Goal: Find specific page/section: Find specific page/section

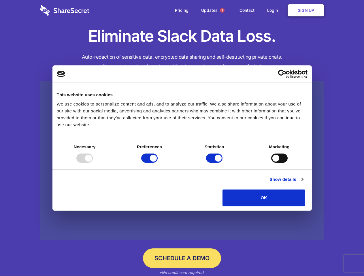
click at [93, 163] on div at bounding box center [84, 158] width 16 height 9
click at [157, 163] on input "Preferences" at bounding box center [149, 158] width 16 height 9
checkbox input "false"
click at [215, 163] on input "Statistics" at bounding box center [214, 158] width 16 height 9
checkbox input "false"
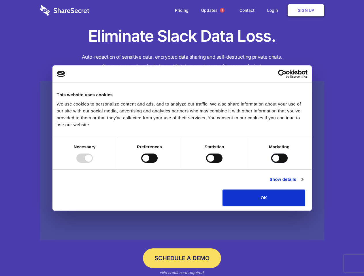
click at [271, 163] on input "Marketing" at bounding box center [279, 158] width 16 height 9
checkbox input "true"
click at [303, 183] on link "Show details" at bounding box center [285, 179] width 33 height 7
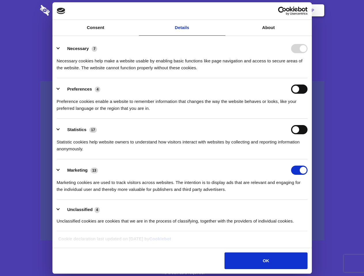
click at [307, 78] on li "Necessary 7 Necessary cookies help make a website usable by enabling basic func…" at bounding box center [182, 58] width 250 height 41
click at [222, 10] on span "1" at bounding box center [222, 10] width 5 height 5
